Goal: Information Seeking & Learning: Learn about a topic

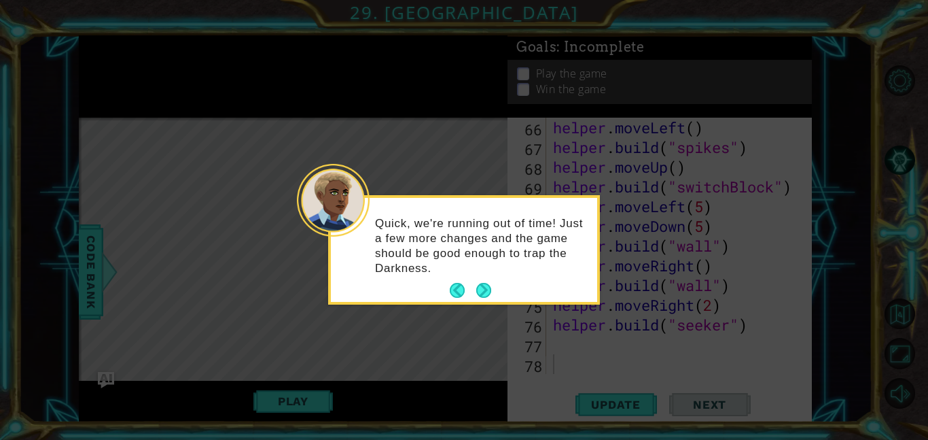
scroll to position [1360, 0]
click at [487, 292] on button "Next" at bounding box center [483, 290] width 15 height 15
click at [487, 292] on icon at bounding box center [464, 220] width 928 height 440
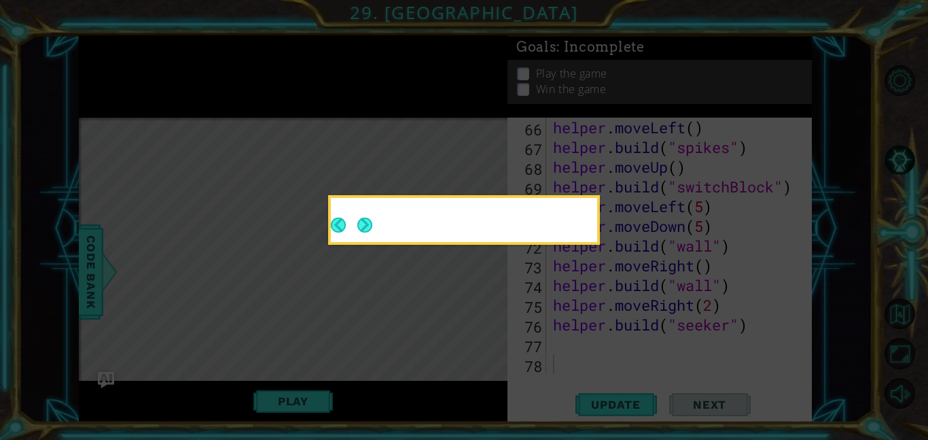
click at [487, 292] on icon at bounding box center [464, 220] width 928 height 440
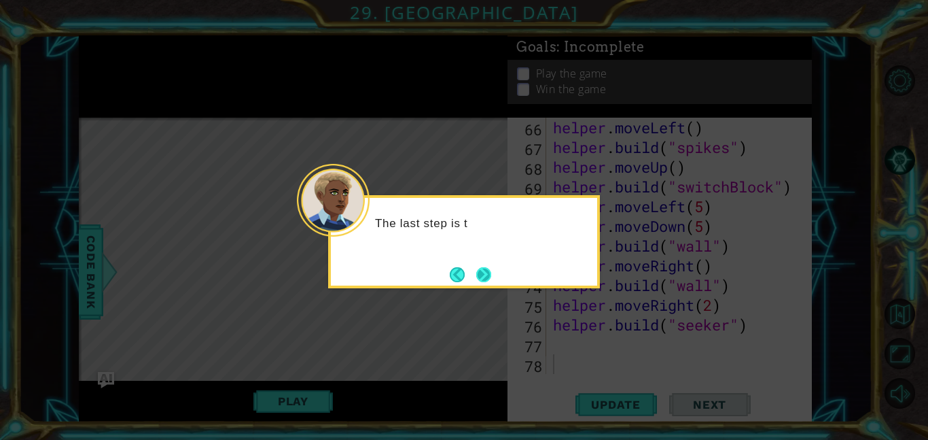
click at [487, 273] on button "Next" at bounding box center [483, 274] width 15 height 15
click at [487, 273] on icon at bounding box center [464, 220] width 928 height 440
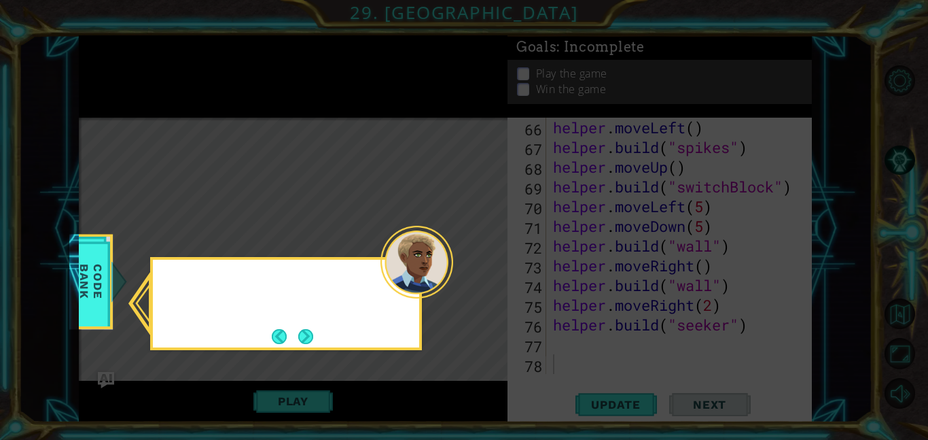
click at [487, 273] on icon at bounding box center [464, 220] width 928 height 440
click at [301, 340] on button "Next" at bounding box center [305, 336] width 15 height 15
click at [301, 340] on icon at bounding box center [464, 220] width 928 height 440
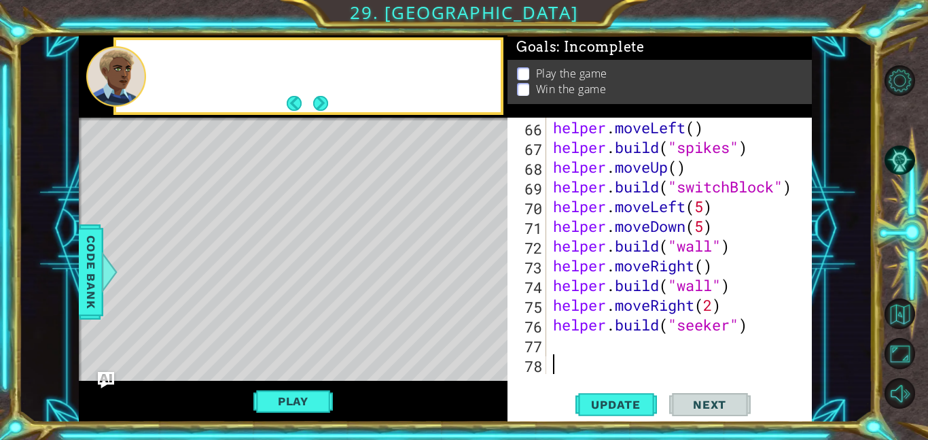
click at [301, 340] on div "Level Map" at bounding box center [393, 318] width 628 height 400
click at [902, 315] on button "Back to Map" at bounding box center [900, 313] width 31 height 31
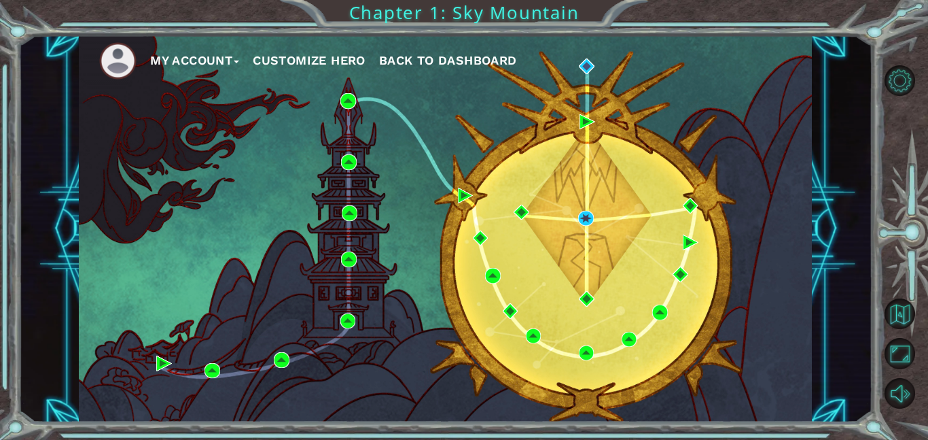
click at [489, 57] on span "Back to Dashboard" at bounding box center [448, 60] width 138 height 14
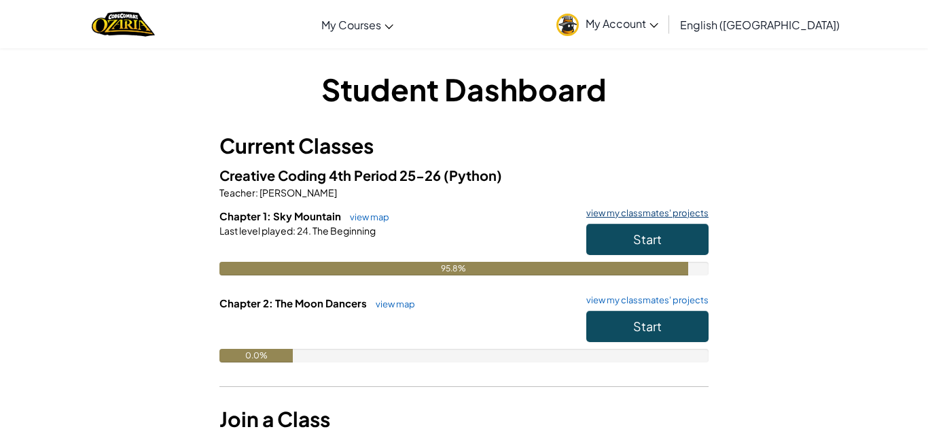
click at [641, 212] on link "view my classmates' projects" at bounding box center [644, 213] width 129 height 9
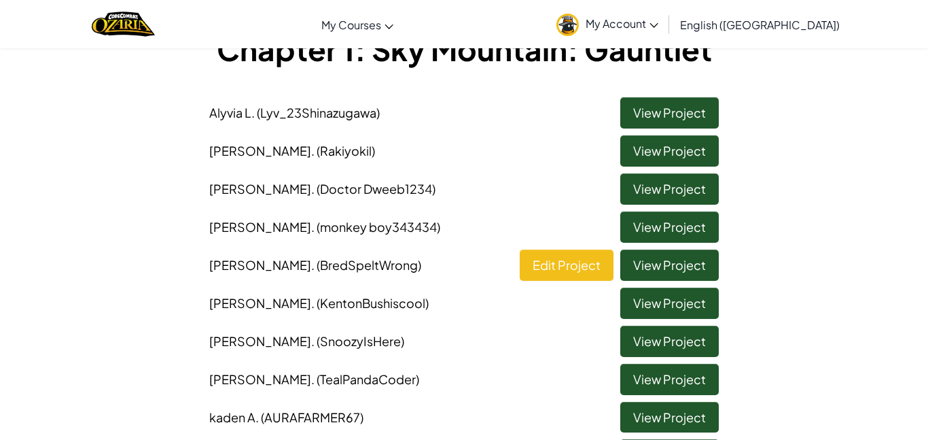
scroll to position [99, 0]
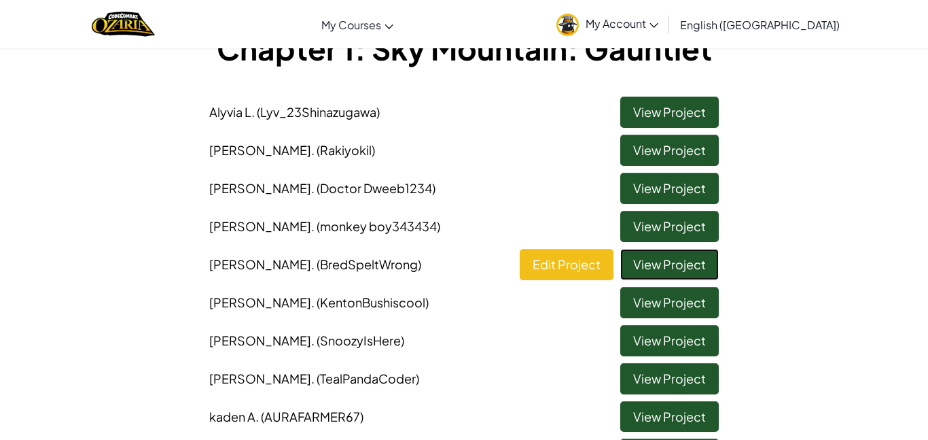
click at [686, 262] on link "View Project" at bounding box center [670, 264] width 99 height 31
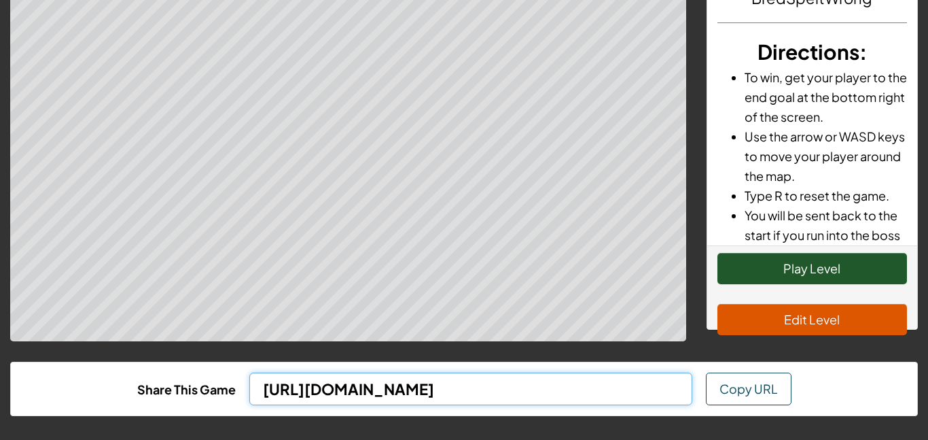
scroll to position [0, 262]
drag, startPoint x: 264, startPoint y: 394, endPoint x: 928, endPoint y: 408, distance: 663.5
click at [928, 340] on html "Gauntlet Created by BredSpeltWrong Directions : To win, get your player to the …" at bounding box center [464, 120] width 928 height 440
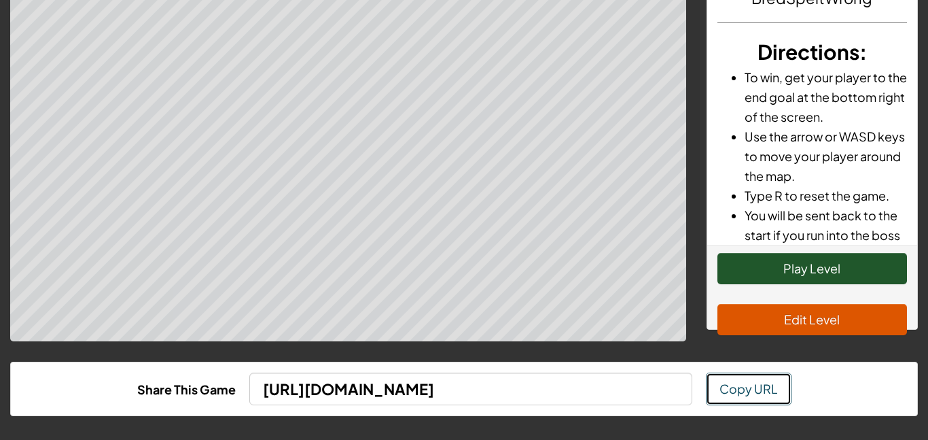
click at [746, 379] on button "Copy URL" at bounding box center [749, 388] width 86 height 33
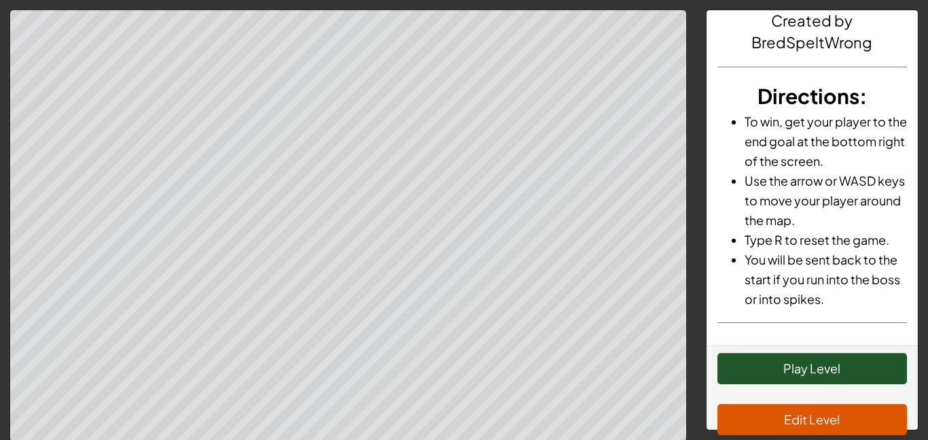
scroll to position [57, 0]
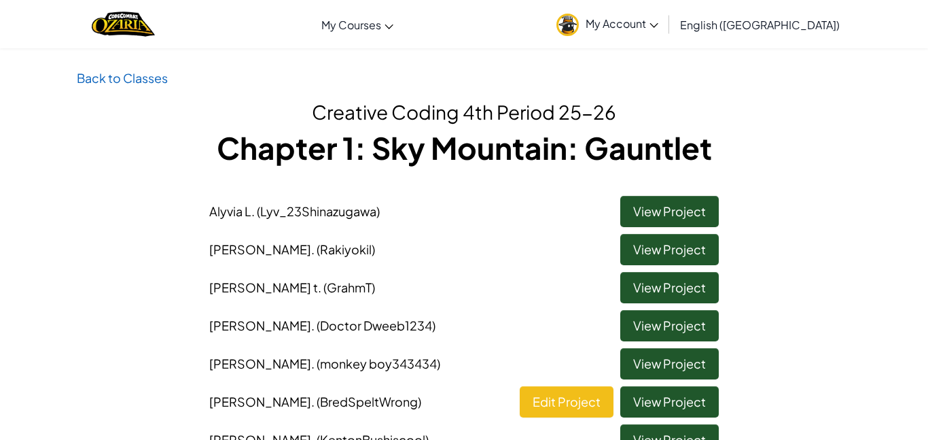
click at [143, 71] on link "Back to Classes" at bounding box center [122, 78] width 91 height 16
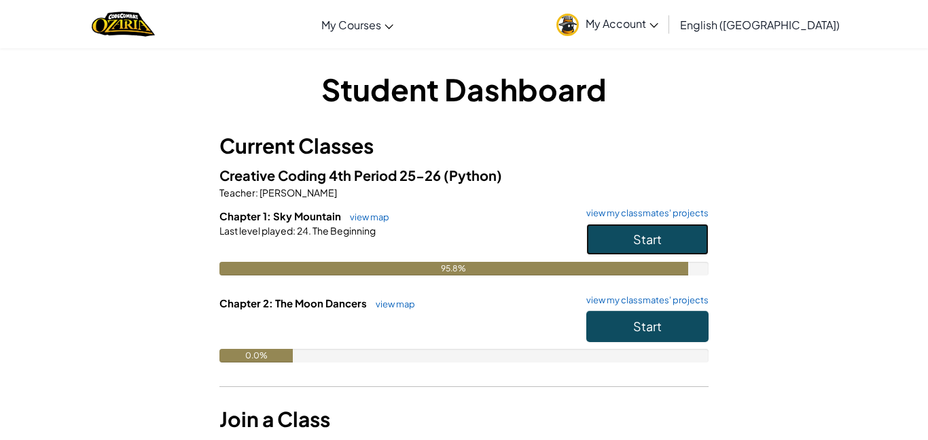
click at [654, 232] on span "Start" at bounding box center [647, 239] width 29 height 16
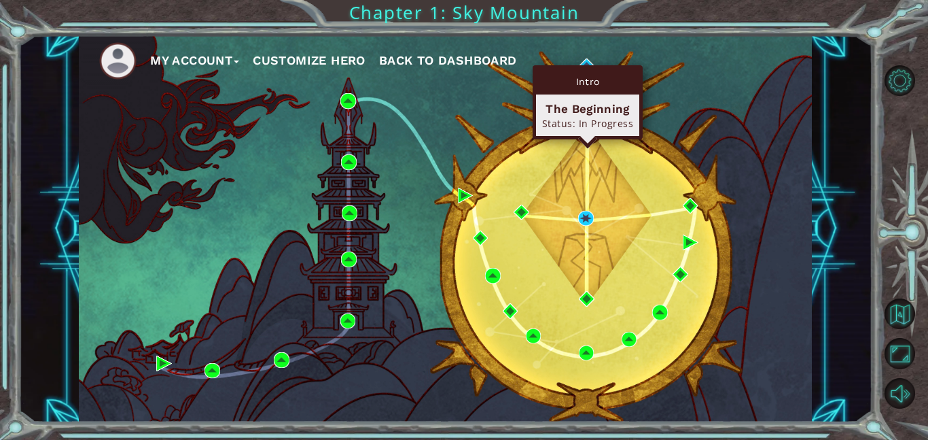
click at [591, 65] on div "Intro The Beginning Status: In Progress" at bounding box center [588, 102] width 110 height 74
click at [584, 64] on img at bounding box center [587, 66] width 16 height 16
click at [584, 64] on body "My Account Customize Hero Back to Dashboard Chapter 1: Sky Mountain Got it Intr…" at bounding box center [464, 220] width 928 height 440
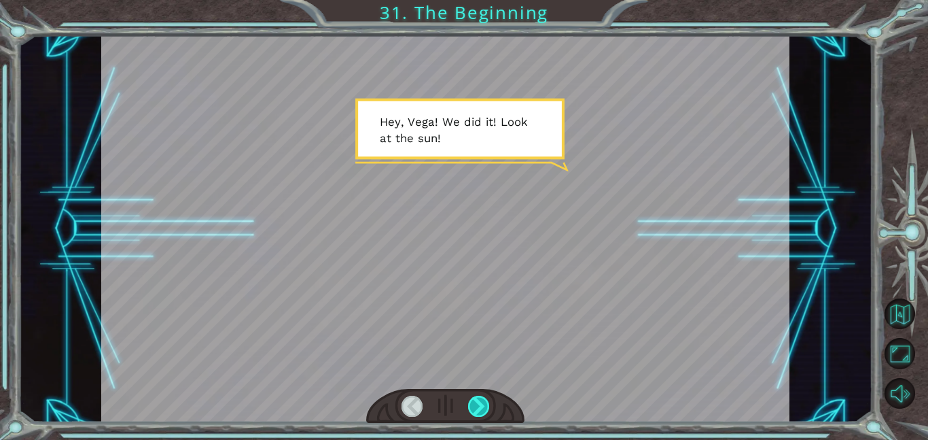
click at [481, 400] on div at bounding box center [479, 406] width 22 height 21
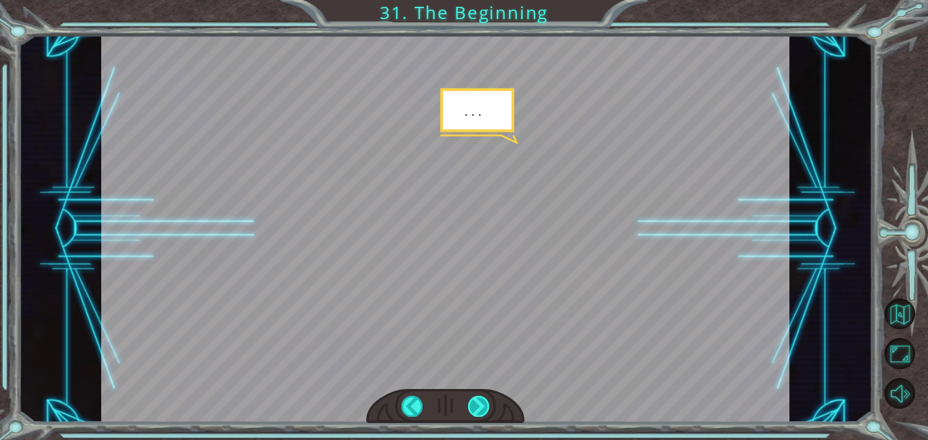
click at [481, 400] on div at bounding box center [479, 406] width 22 height 21
click at [482, 400] on div at bounding box center [479, 406] width 22 height 21
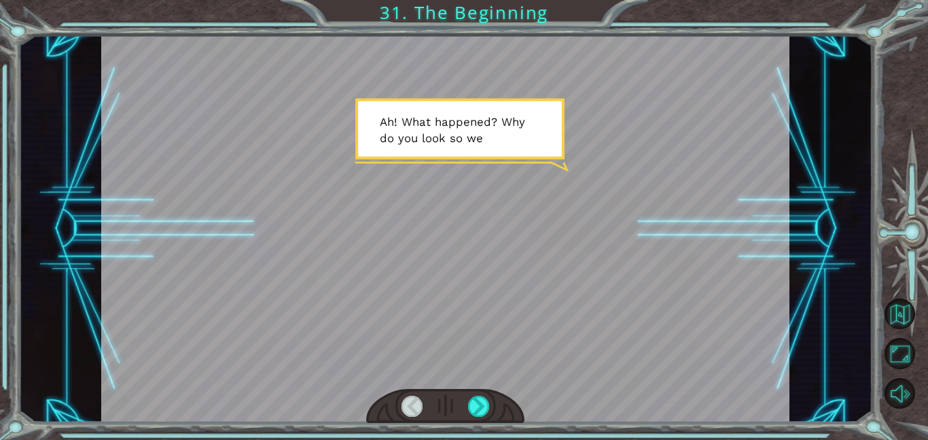
click at [525, 345] on div at bounding box center [445, 228] width 688 height 387
click at [491, 410] on div at bounding box center [445, 406] width 158 height 35
click at [482, 406] on div at bounding box center [479, 406] width 22 height 21
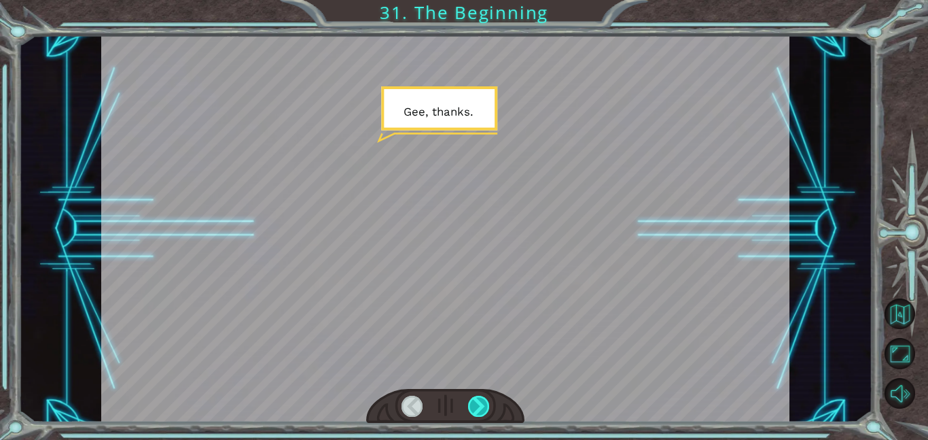
click at [483, 406] on div at bounding box center [479, 406] width 22 height 21
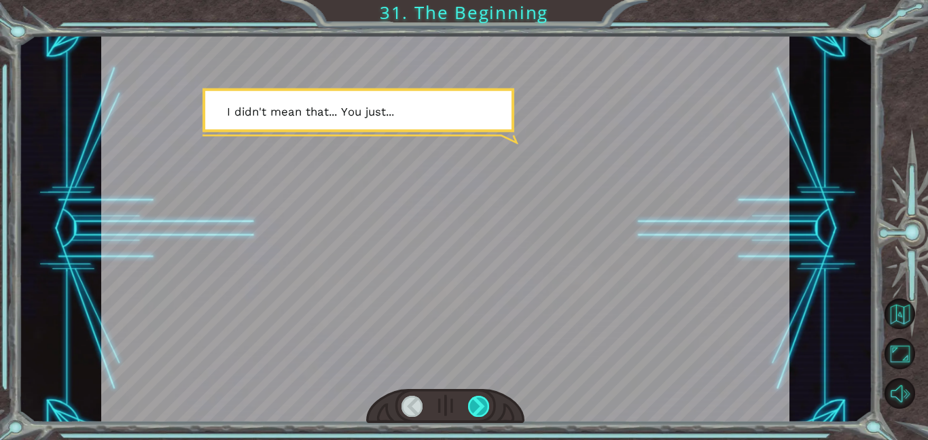
click at [483, 402] on div at bounding box center [479, 406] width 22 height 21
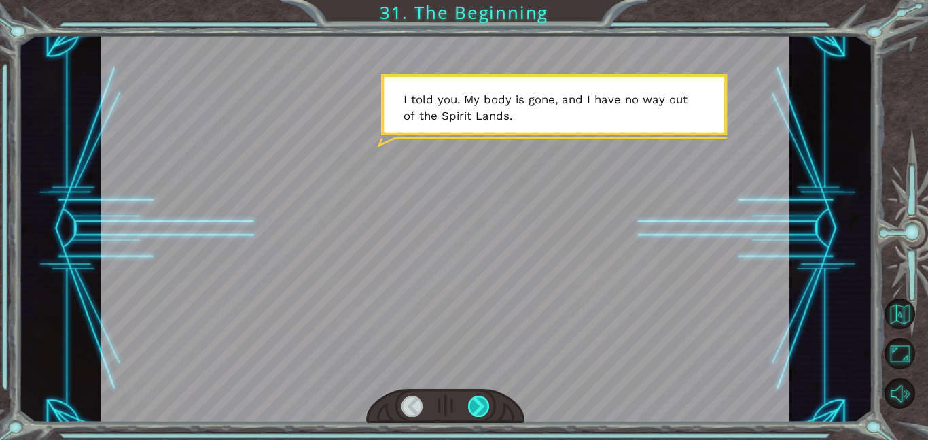
click at [482, 397] on div at bounding box center [479, 406] width 22 height 21
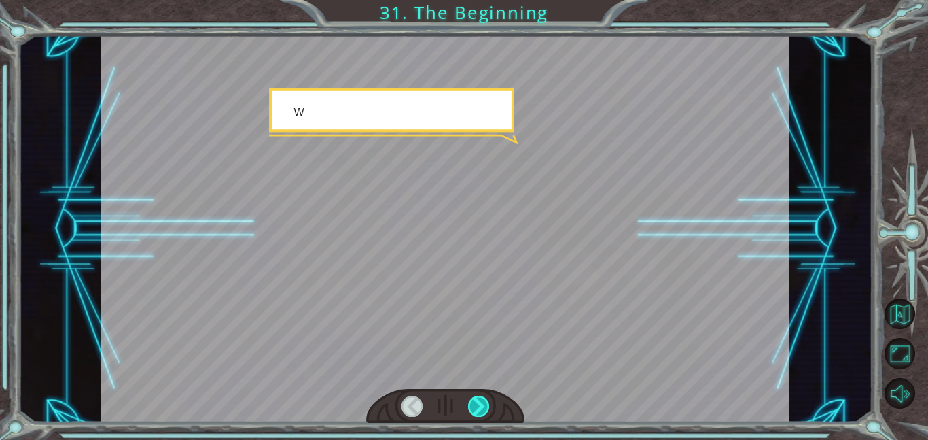
click at [482, 397] on div at bounding box center [479, 406] width 22 height 21
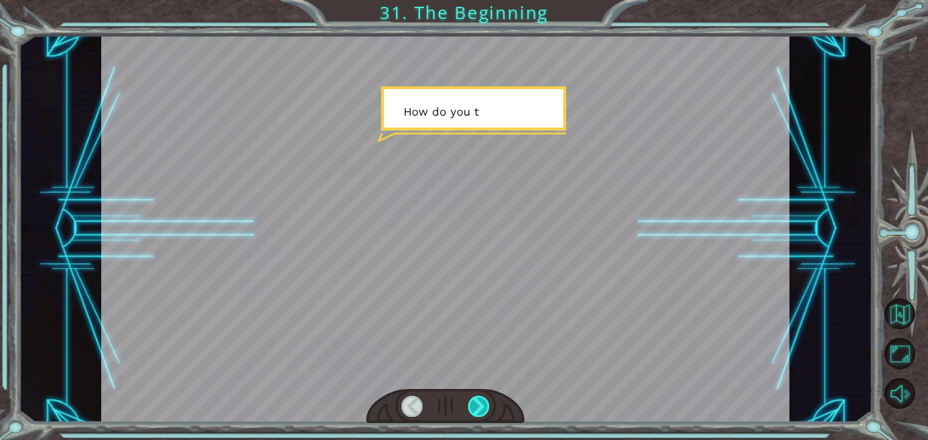
click at [482, 397] on div at bounding box center [479, 406] width 22 height 21
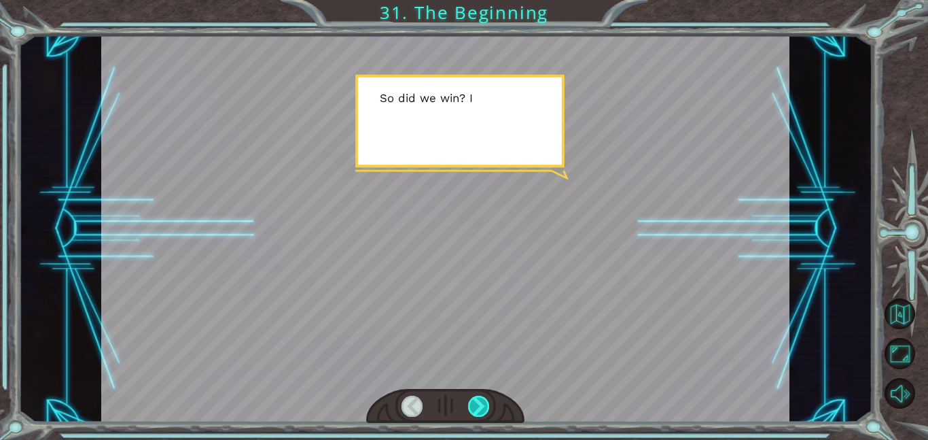
click at [482, 397] on div at bounding box center [479, 406] width 22 height 21
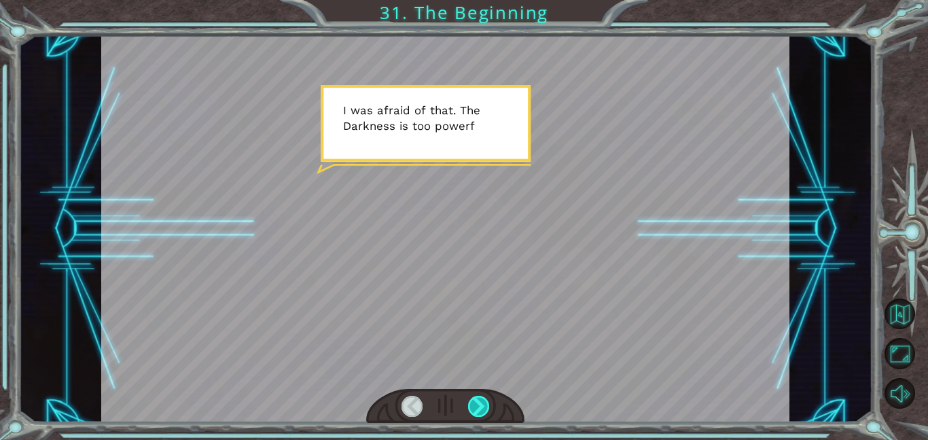
click at [482, 397] on div at bounding box center [479, 406] width 22 height 21
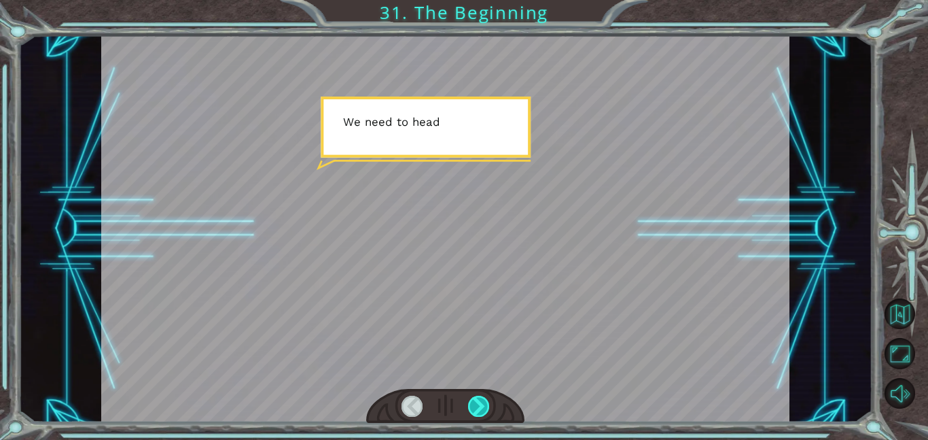
click at [482, 397] on div at bounding box center [479, 406] width 22 height 21
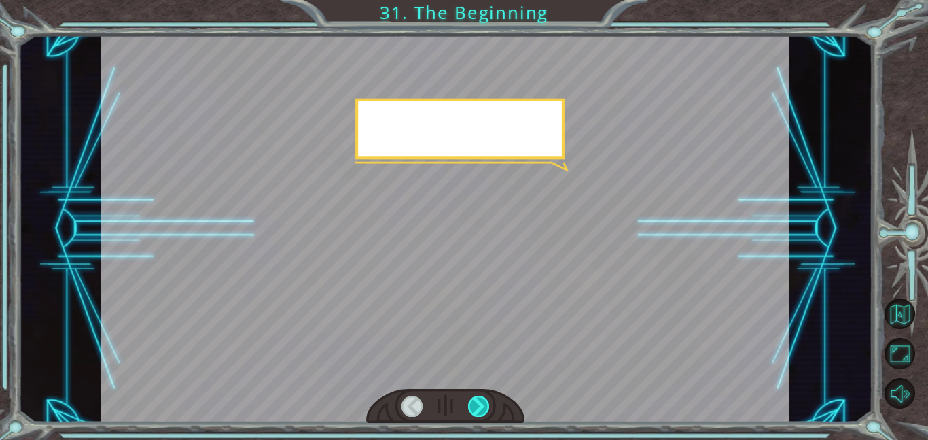
click at [482, 397] on div at bounding box center [479, 406] width 22 height 21
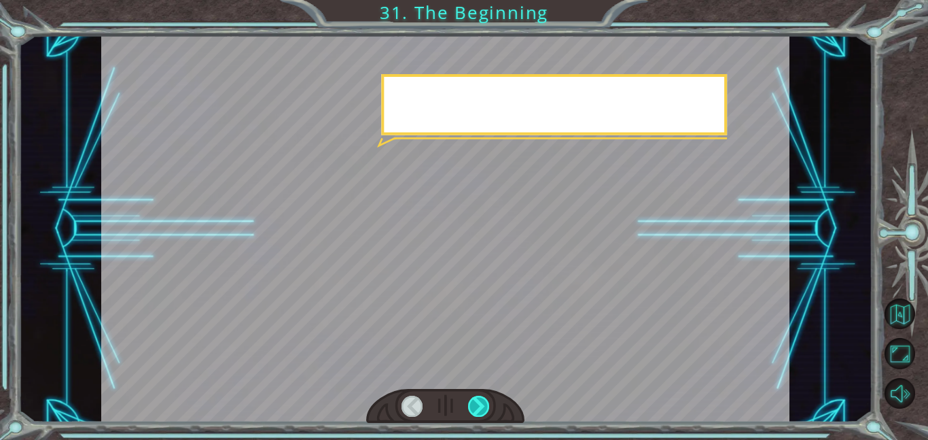
click at [482, 397] on div at bounding box center [479, 406] width 22 height 21
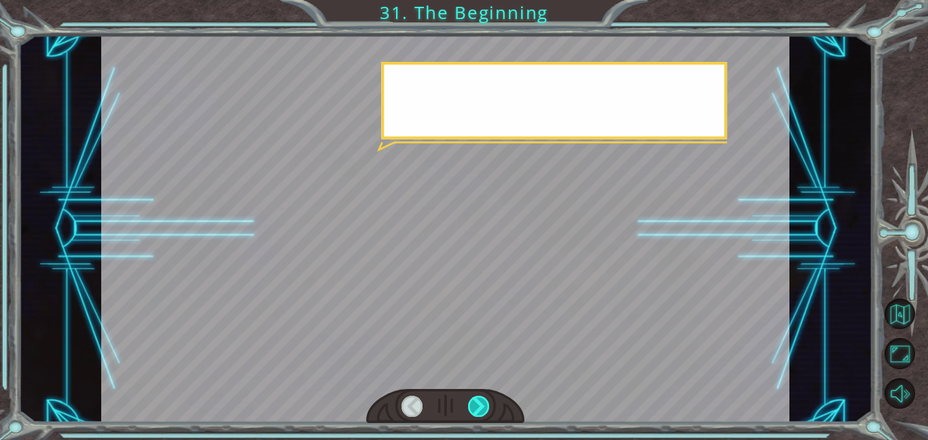
click at [482, 397] on div at bounding box center [479, 406] width 22 height 21
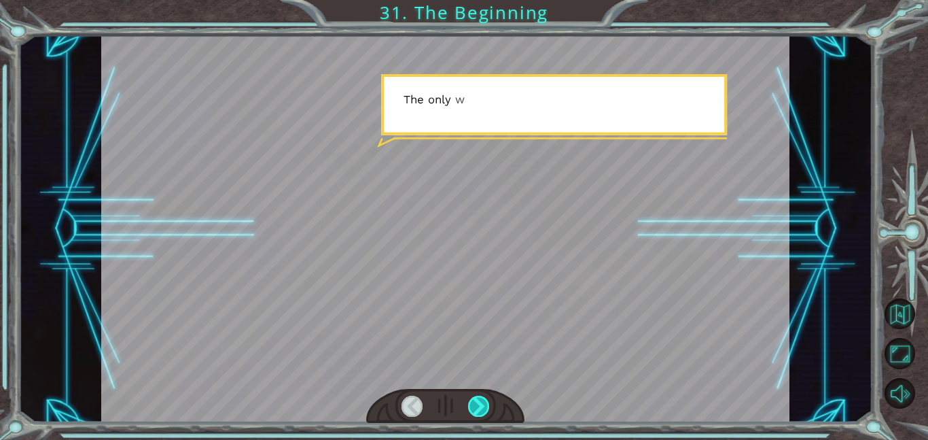
click at [482, 397] on div at bounding box center [479, 406] width 22 height 21
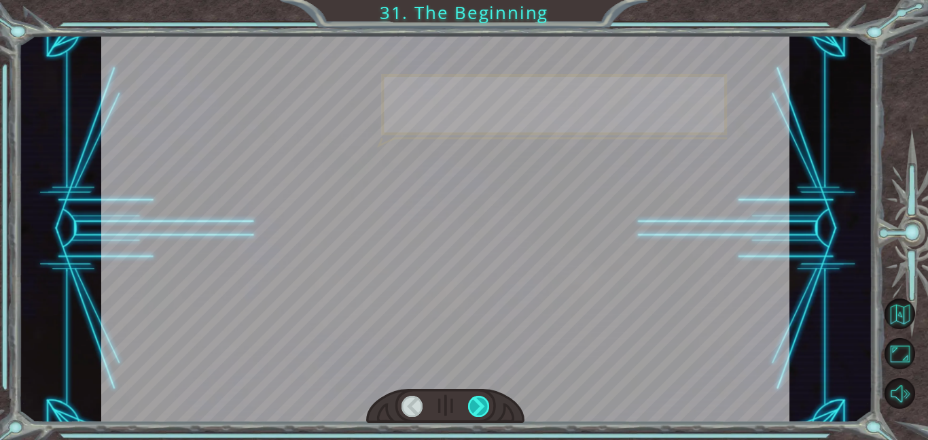
click at [482, 397] on div at bounding box center [479, 406] width 22 height 21
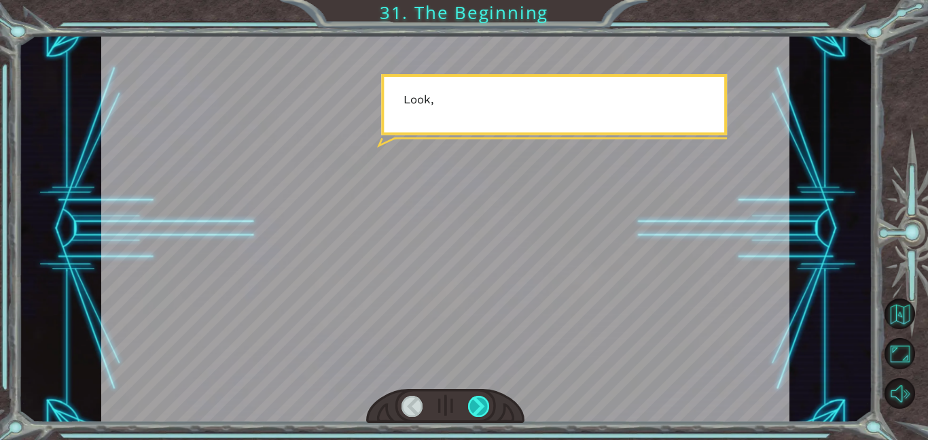
click at [482, 397] on div at bounding box center [479, 406] width 22 height 21
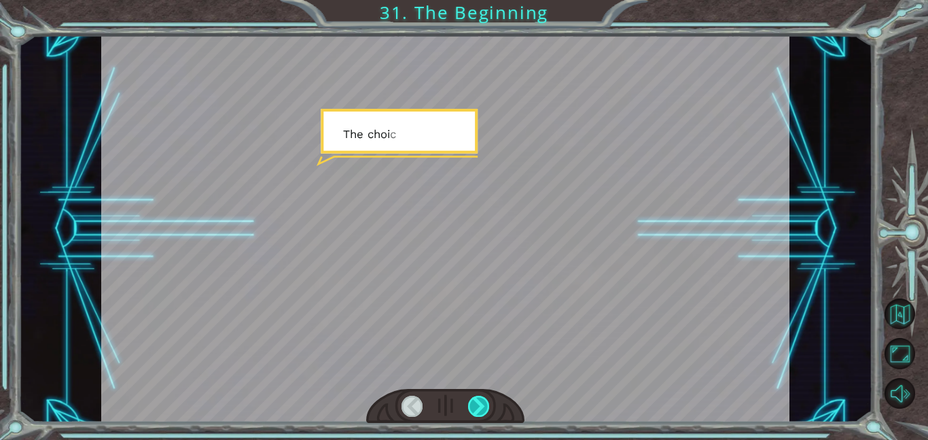
click at [482, 397] on div at bounding box center [479, 406] width 22 height 21
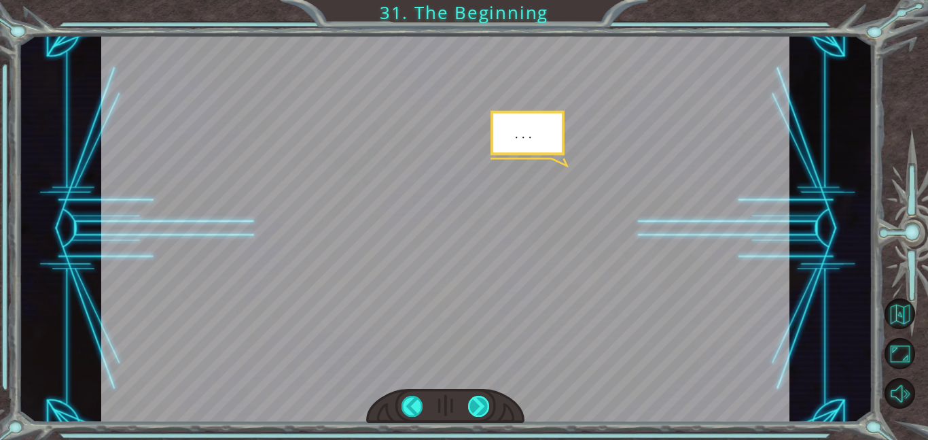
click at [482, 397] on div at bounding box center [479, 406] width 22 height 21
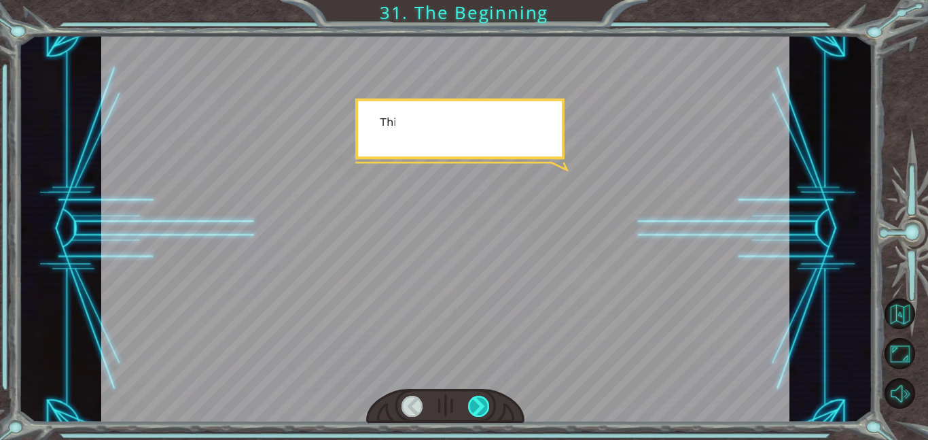
click at [482, 397] on div at bounding box center [479, 406] width 22 height 21
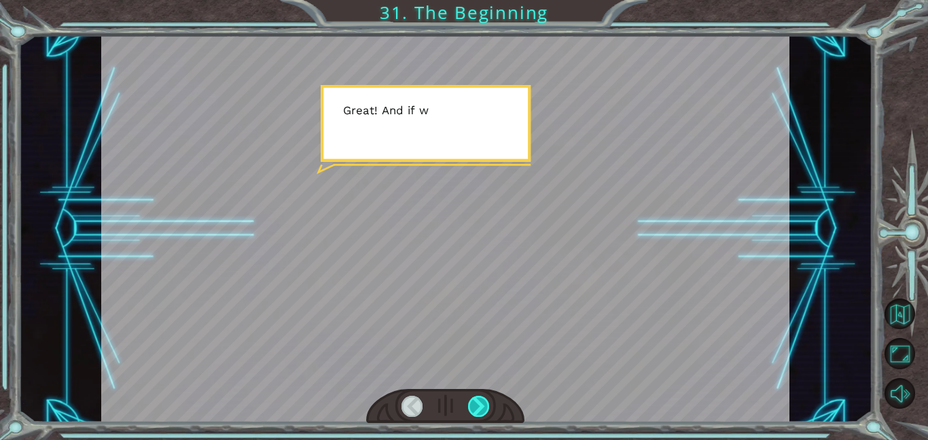
click at [482, 397] on div at bounding box center [479, 406] width 22 height 21
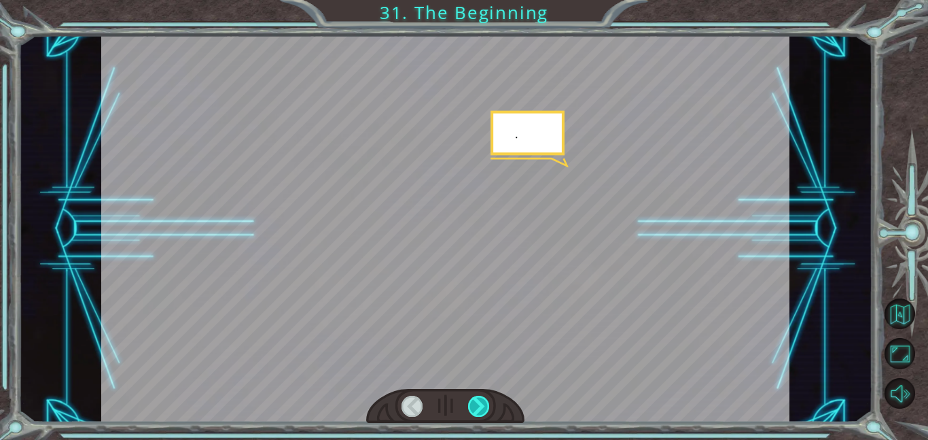
click at [482, 397] on div at bounding box center [479, 406] width 22 height 21
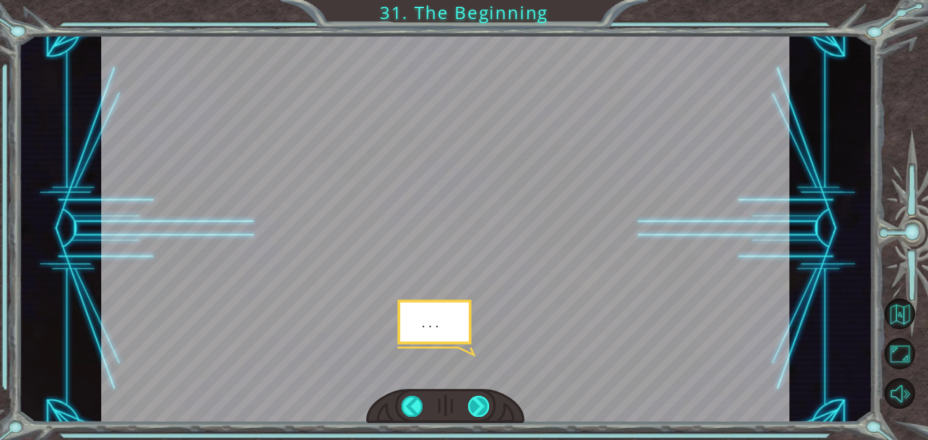
click at [482, 397] on div at bounding box center [479, 406] width 22 height 21
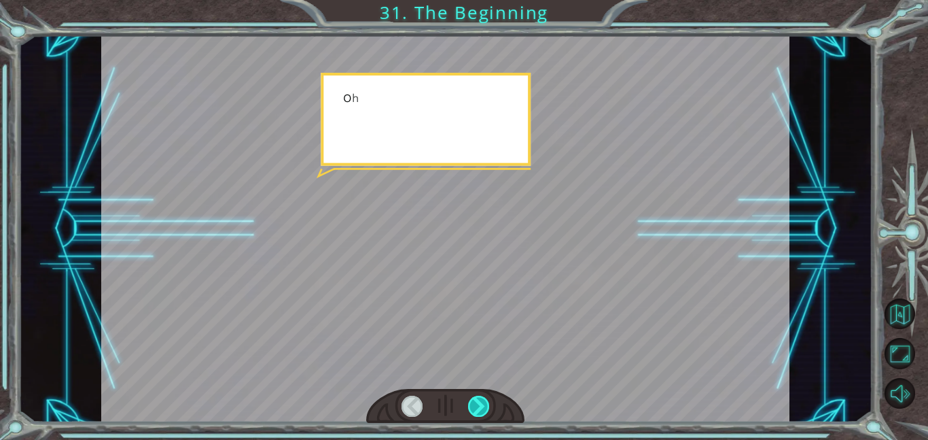
click at [482, 397] on div at bounding box center [479, 406] width 22 height 21
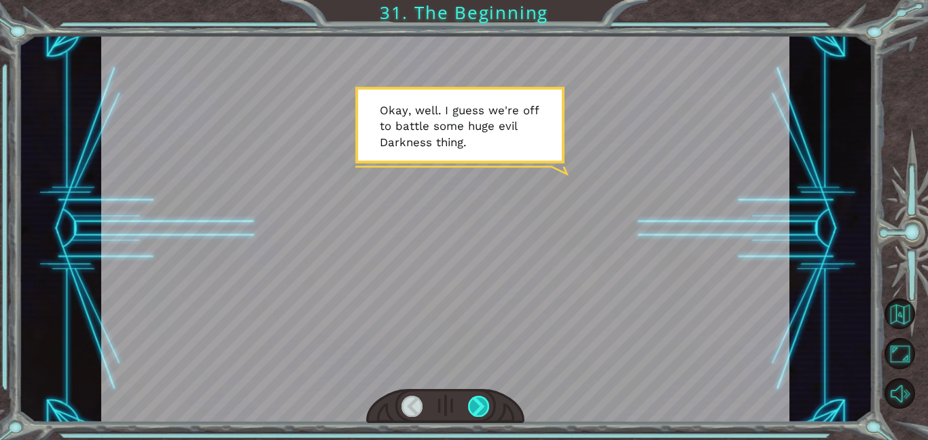
click at [485, 411] on div at bounding box center [479, 406] width 22 height 21
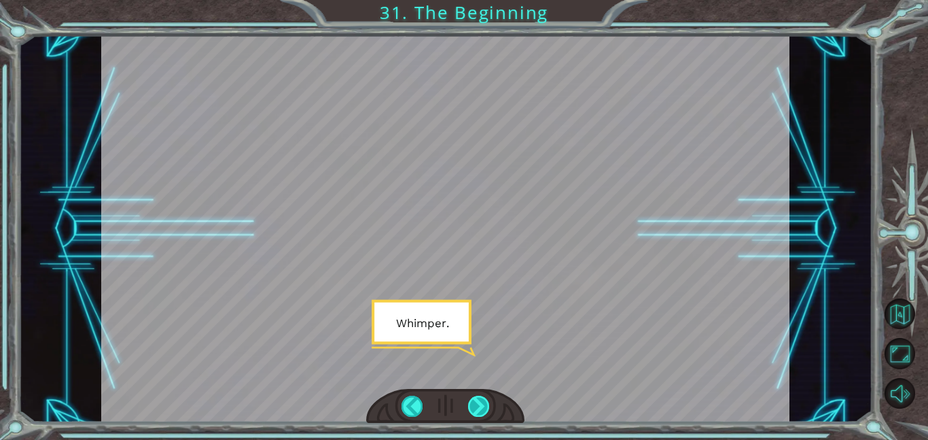
click at [485, 408] on div at bounding box center [479, 406] width 22 height 21
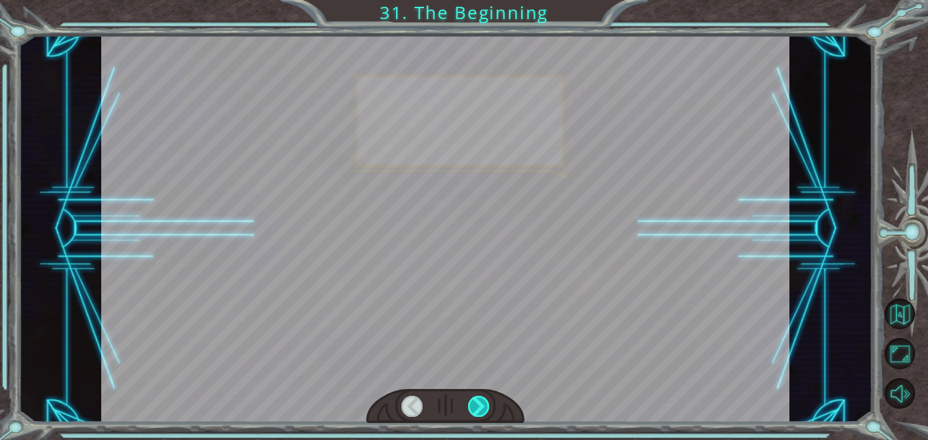
click at [485, 408] on div at bounding box center [479, 406] width 22 height 21
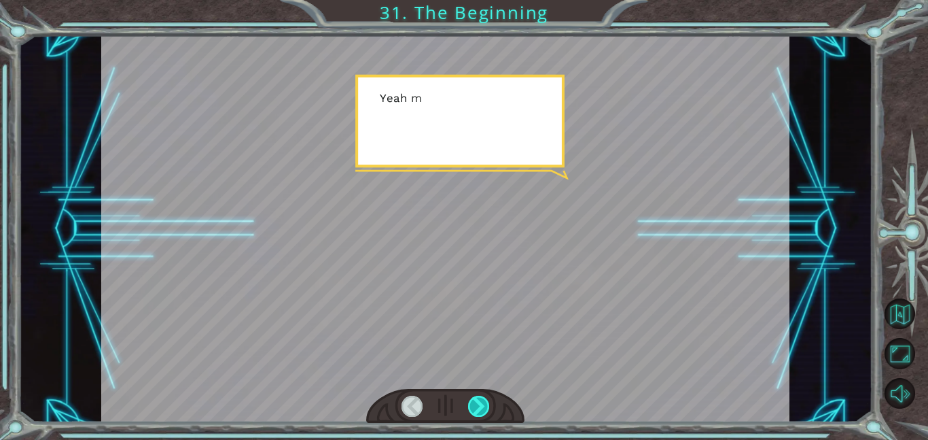
click at [485, 408] on div at bounding box center [479, 406] width 22 height 21
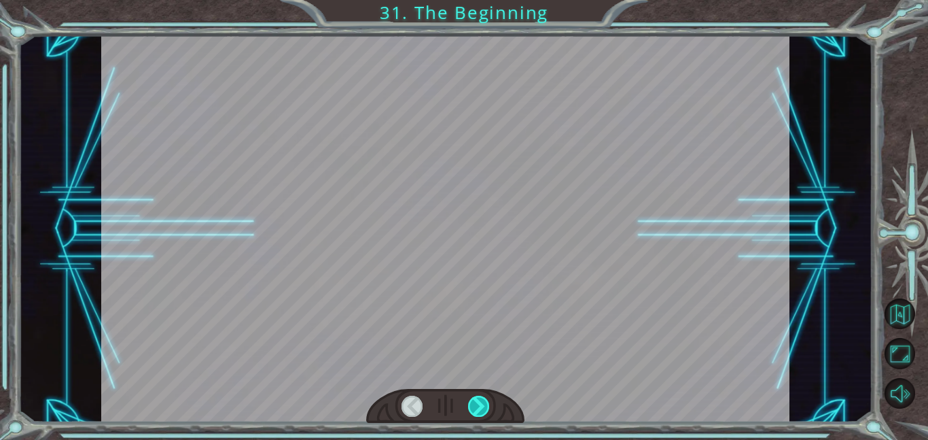
click at [485, 408] on div at bounding box center [479, 406] width 22 height 21
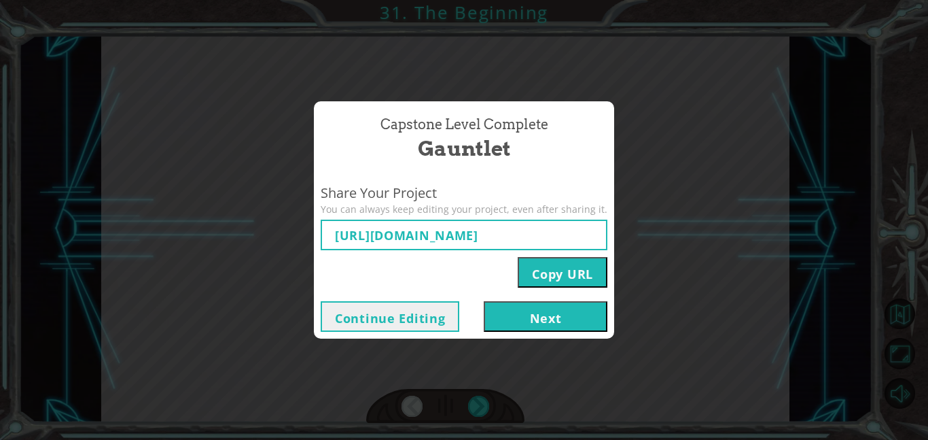
type input "[URL][DOMAIN_NAME]"
click at [510, 311] on button "Next" at bounding box center [546, 316] width 124 height 31
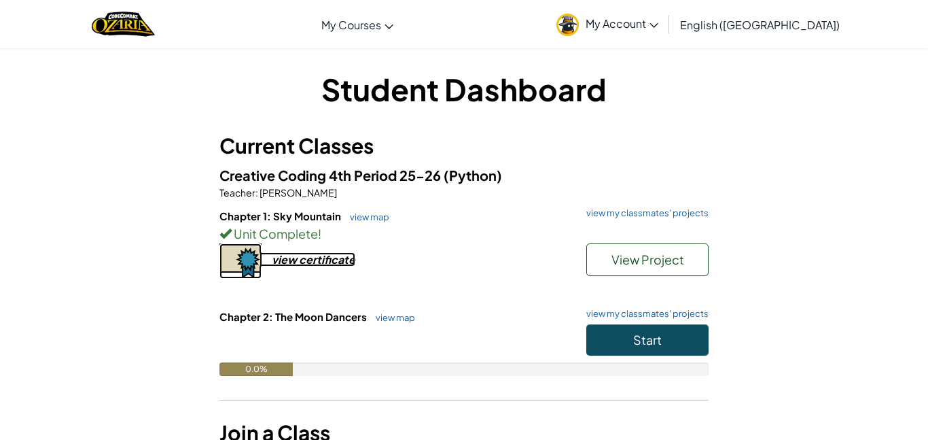
click at [342, 262] on div "view certificate" at bounding box center [314, 259] width 84 height 14
click at [664, 329] on button "Start" at bounding box center [648, 339] width 122 height 31
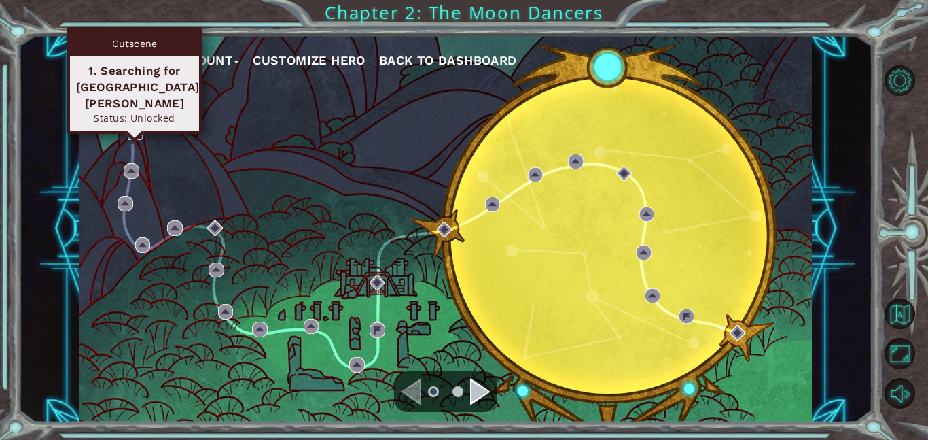
click at [131, 132] on img at bounding box center [136, 132] width 16 height 16
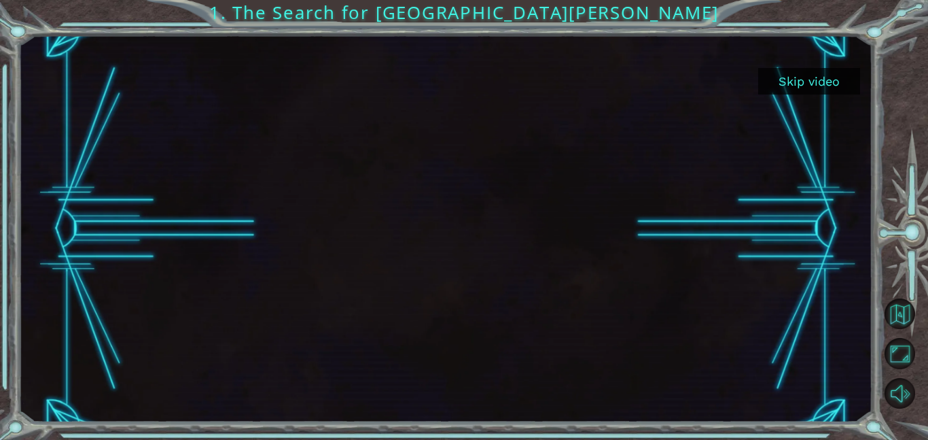
click at [810, 80] on button "Skip video" at bounding box center [809, 81] width 102 height 27
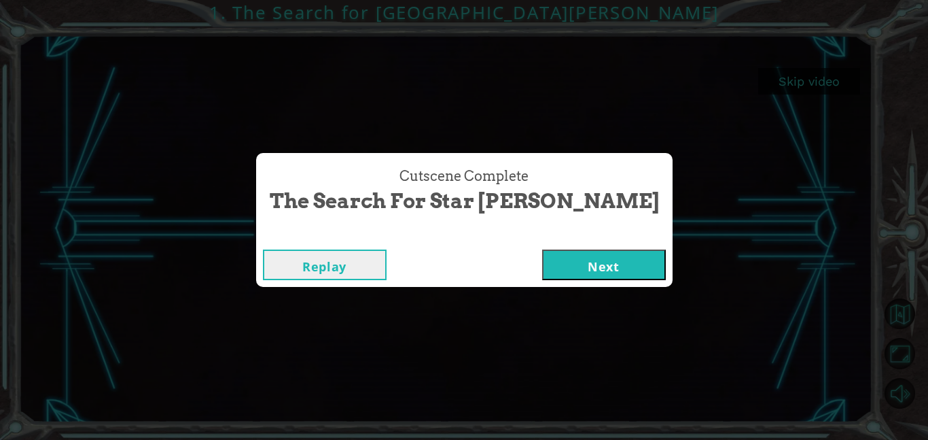
click at [542, 260] on button "Next" at bounding box center [604, 264] width 124 height 31
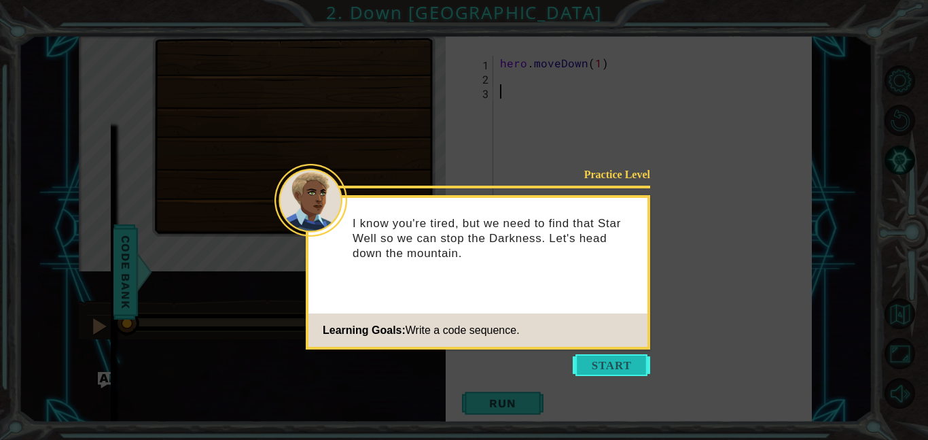
click at [642, 355] on button "Start" at bounding box center [611, 365] width 77 height 22
click at [642, 355] on icon at bounding box center [464, 220] width 928 height 440
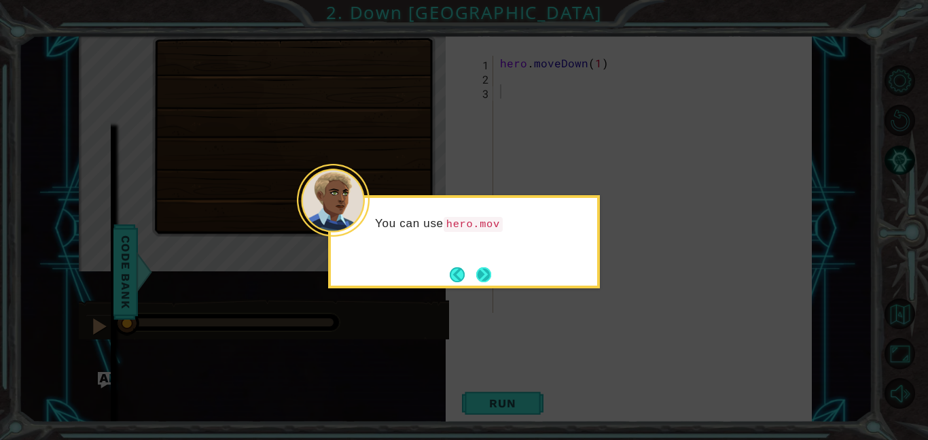
click at [490, 270] on button "Next" at bounding box center [483, 274] width 15 height 15
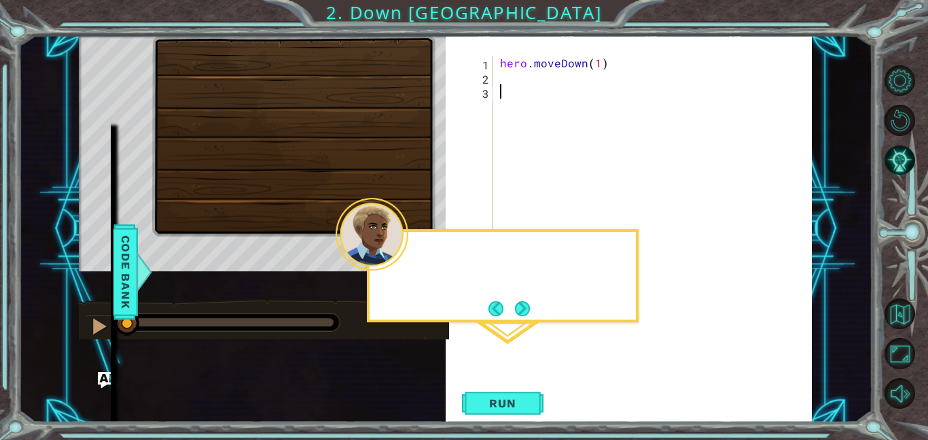
click at [490, 270] on div at bounding box center [503, 256] width 266 height 39
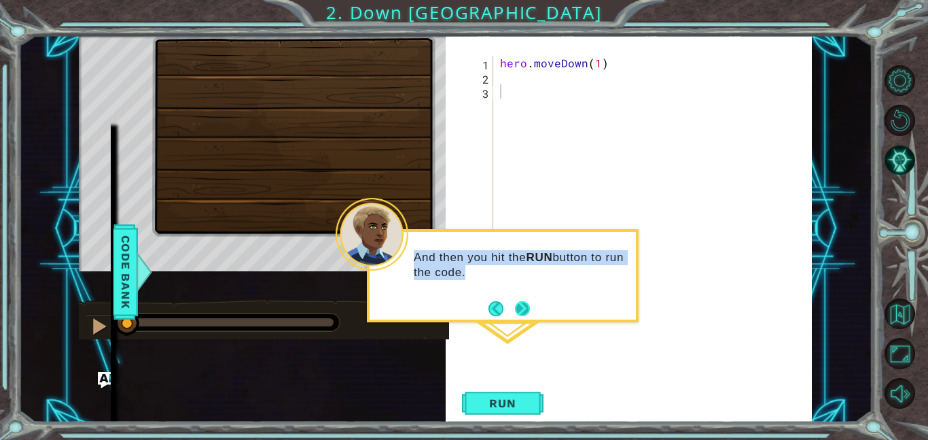
click at [521, 301] on button "Next" at bounding box center [522, 308] width 15 height 15
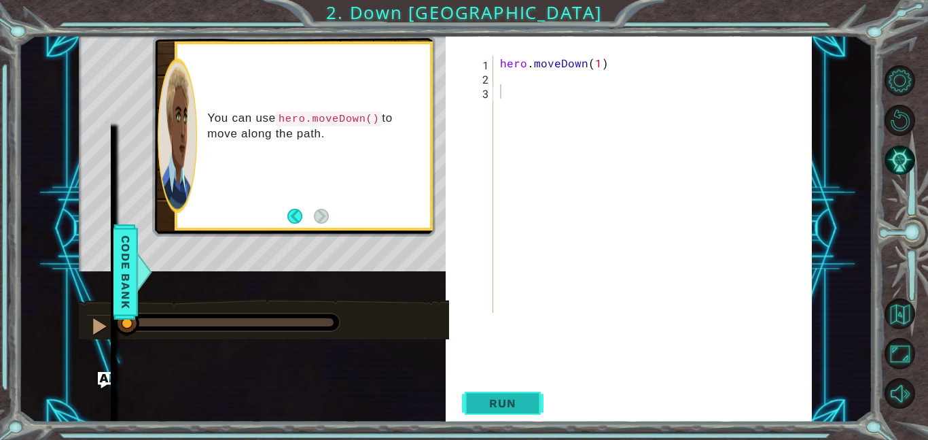
click at [517, 404] on span "Run" at bounding box center [503, 403] width 54 height 14
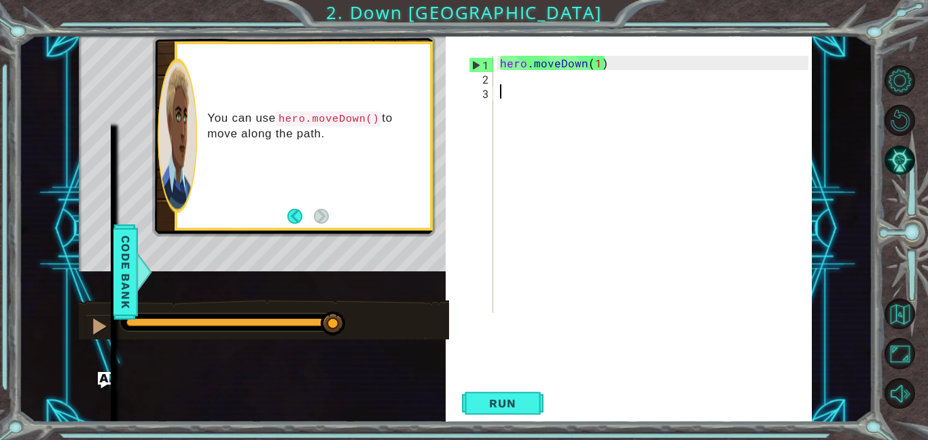
drag, startPoint x: 198, startPoint y: 318, endPoint x: 559, endPoint y: 349, distance: 361.6
click at [559, 349] on div "1 ההההההההההההההההההההההההההההההההההההההההההההההההההההההההההההההההההההההההההההה…" at bounding box center [445, 228] width 733 height 387
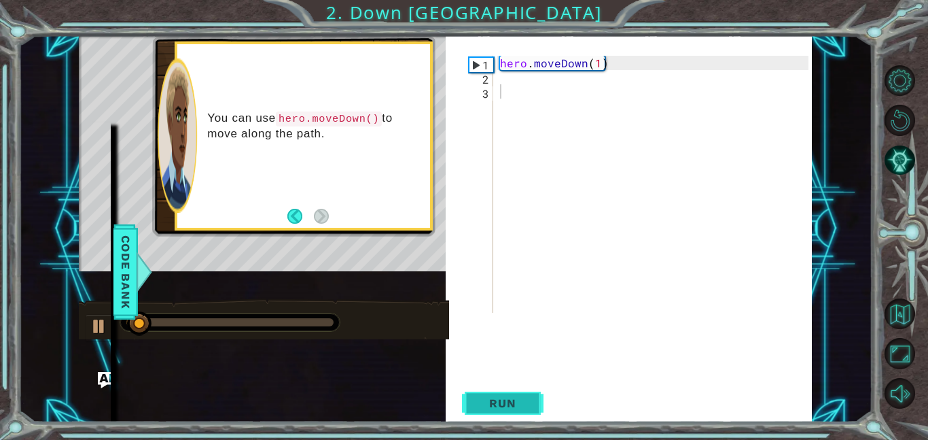
click at [511, 406] on span "Run" at bounding box center [503, 403] width 54 height 14
click at [289, 206] on footer at bounding box center [307, 216] width 41 height 20
click at [294, 215] on button "Back" at bounding box center [300, 216] width 27 height 15
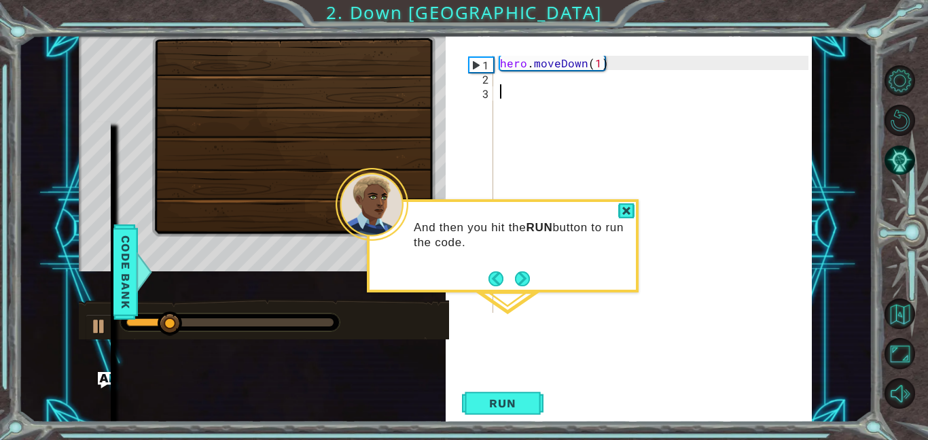
click at [258, 172] on div at bounding box center [293, 135] width 283 height 201
click at [527, 275] on button "Next" at bounding box center [522, 278] width 15 height 15
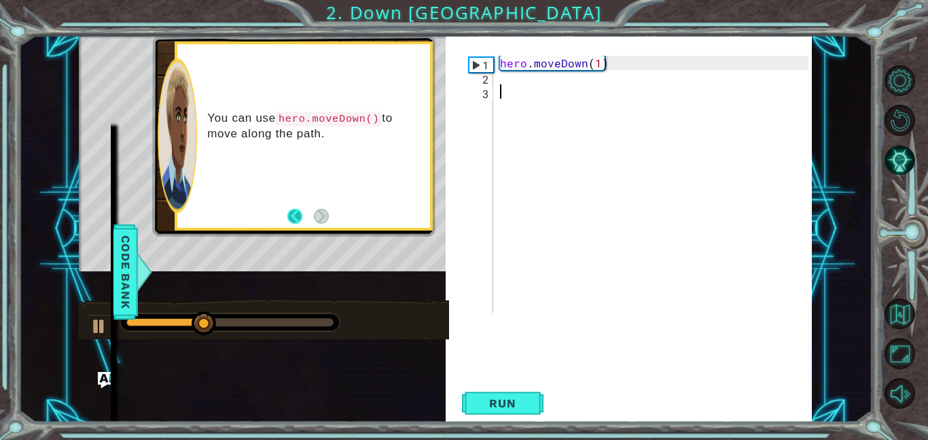
click at [293, 215] on button "Back" at bounding box center [300, 216] width 27 height 15
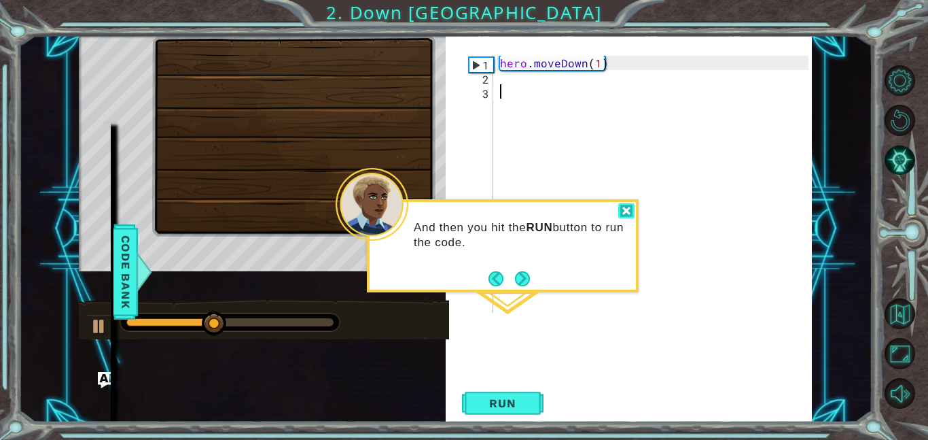
click at [629, 211] on div at bounding box center [626, 211] width 16 height 16
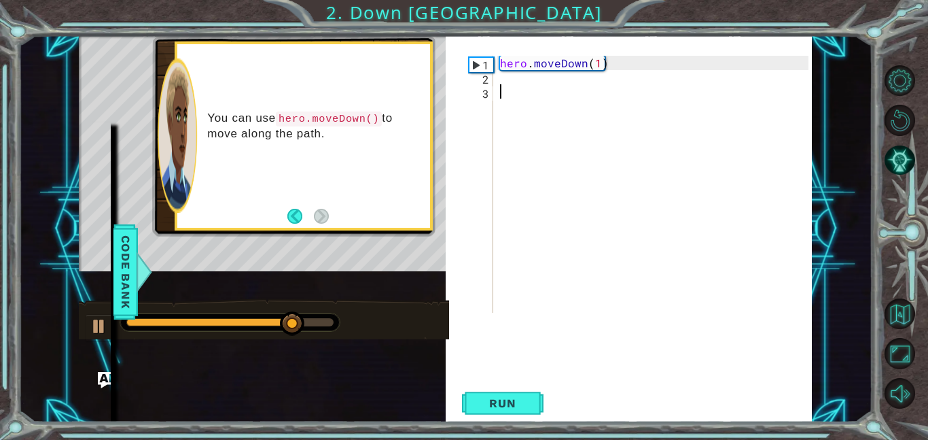
click at [599, 64] on div "hero . moveDown ( 1 )" at bounding box center [656, 198] width 318 height 285
type textarea "hero.moveDown(2)"
click at [531, 415] on button "Run" at bounding box center [503, 402] width 82 height 39
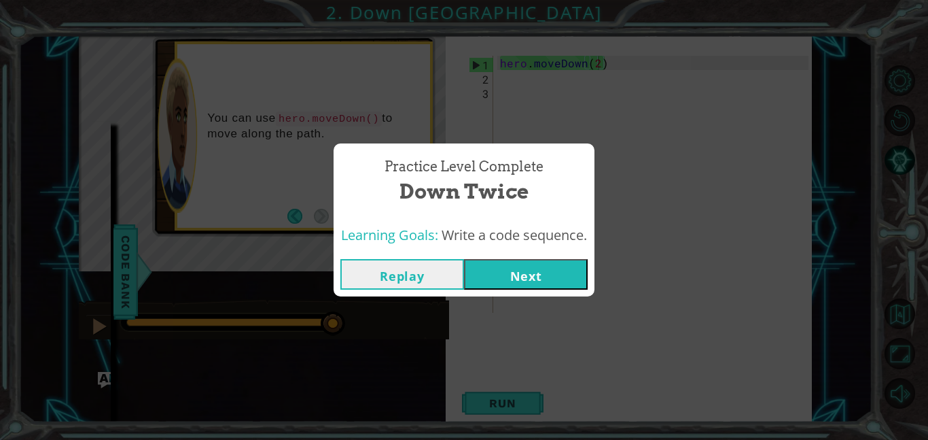
click at [519, 266] on button "Next" at bounding box center [526, 274] width 124 height 31
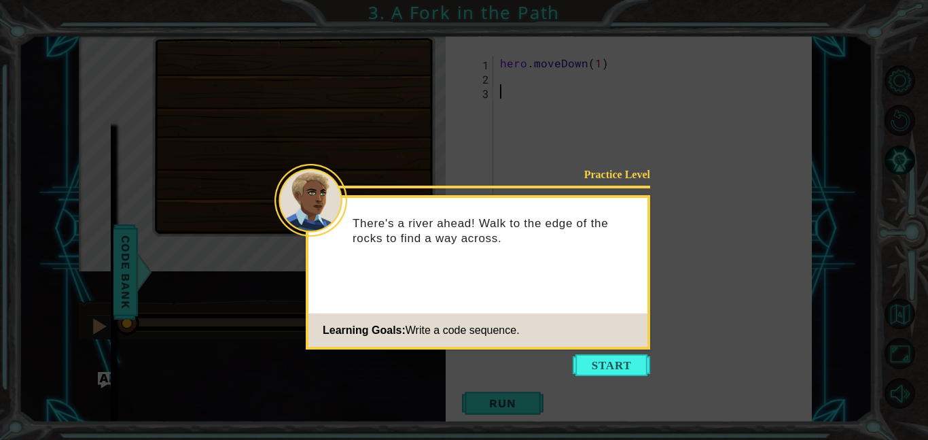
click at [553, 345] on footer "Learning Goals: Write a code sequence." at bounding box center [478, 329] width 339 height 33
click at [739, 237] on icon at bounding box center [464, 220] width 928 height 440
click at [612, 374] on button "Start" at bounding box center [611, 365] width 77 height 22
click at [612, 374] on div "1 2 3 hero . moveDown ( 1 ) ההההההההההההההההההההההההההההההההההההההההההההההההההה…" at bounding box center [629, 235] width 367 height 387
